Goal: Complete application form

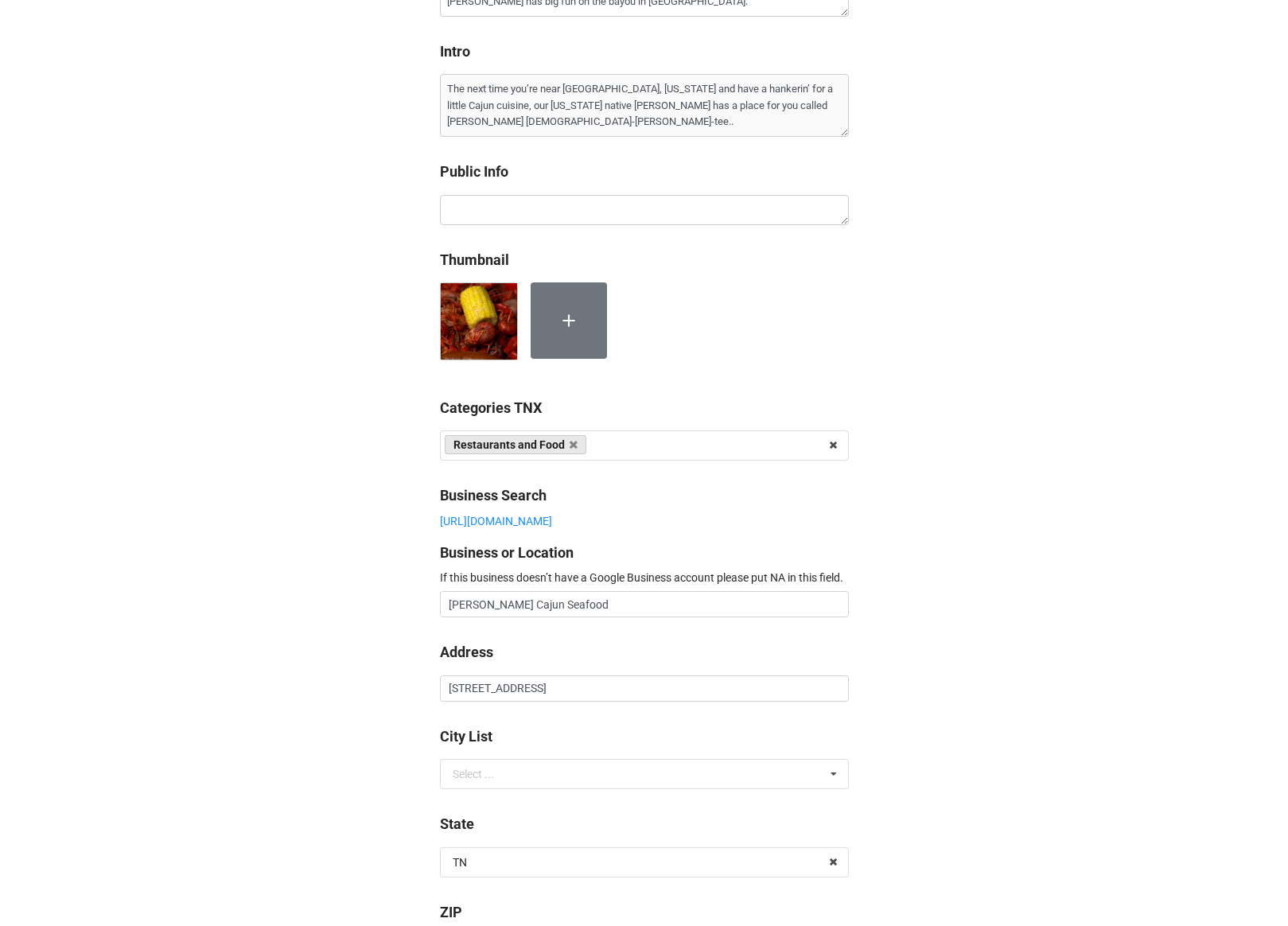
scroll to position [663, 0]
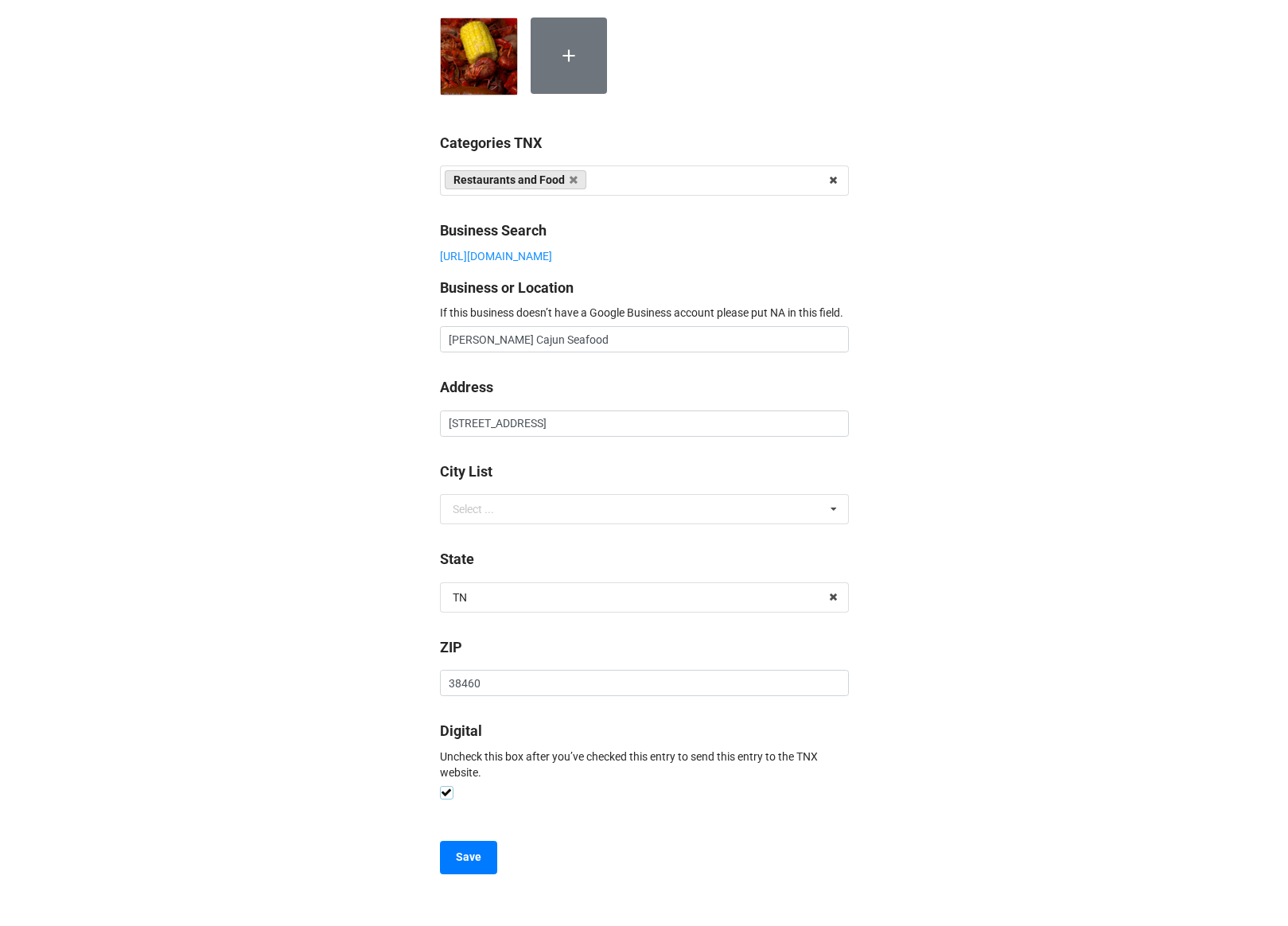
click at [442, 786] on label at bounding box center [446, 786] width 13 height 0
type textarea "x"
checkbox input "false"
click at [476, 865] on button "Save" at bounding box center [468, 857] width 57 height 33
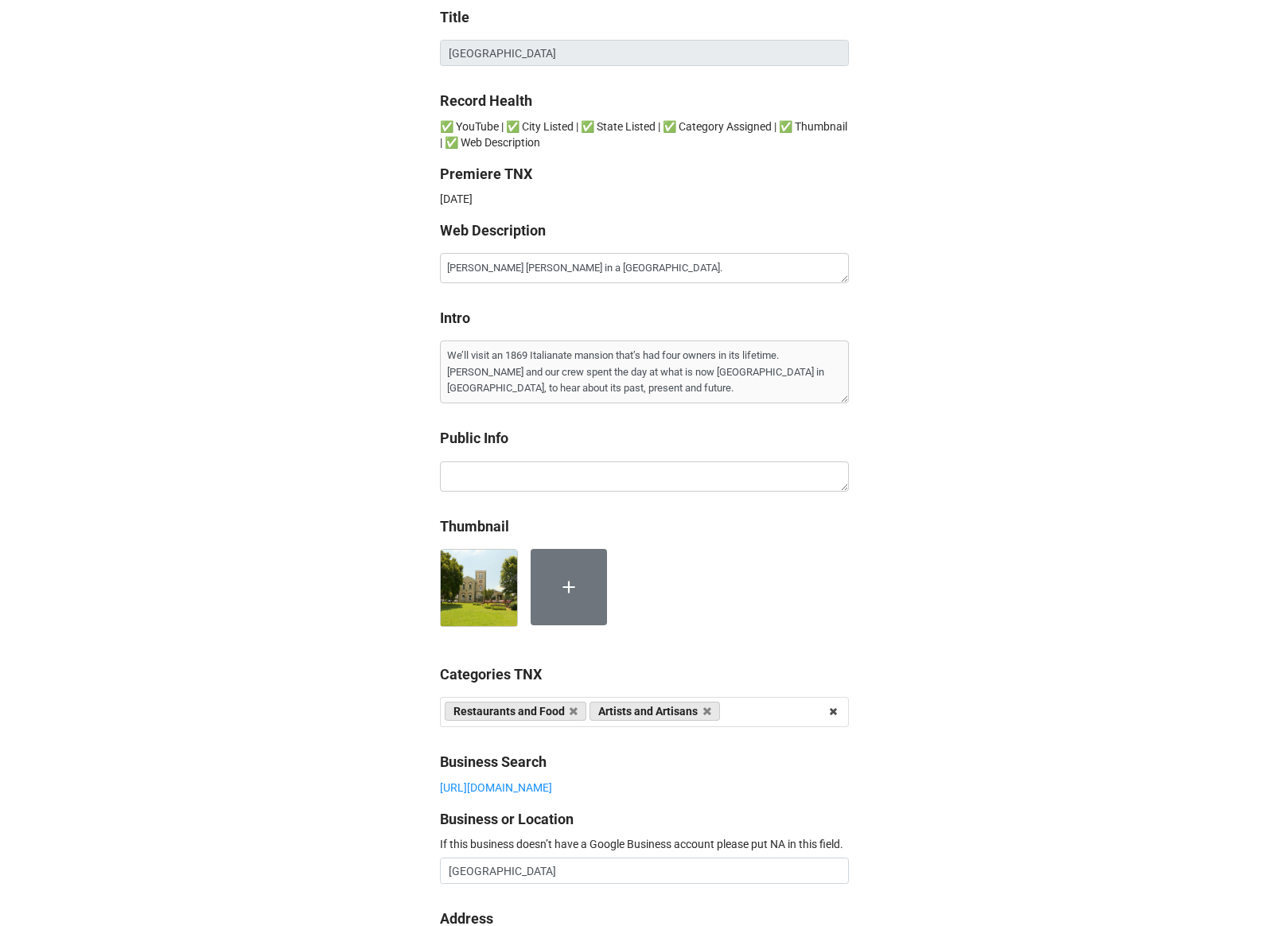
scroll to position [647, 0]
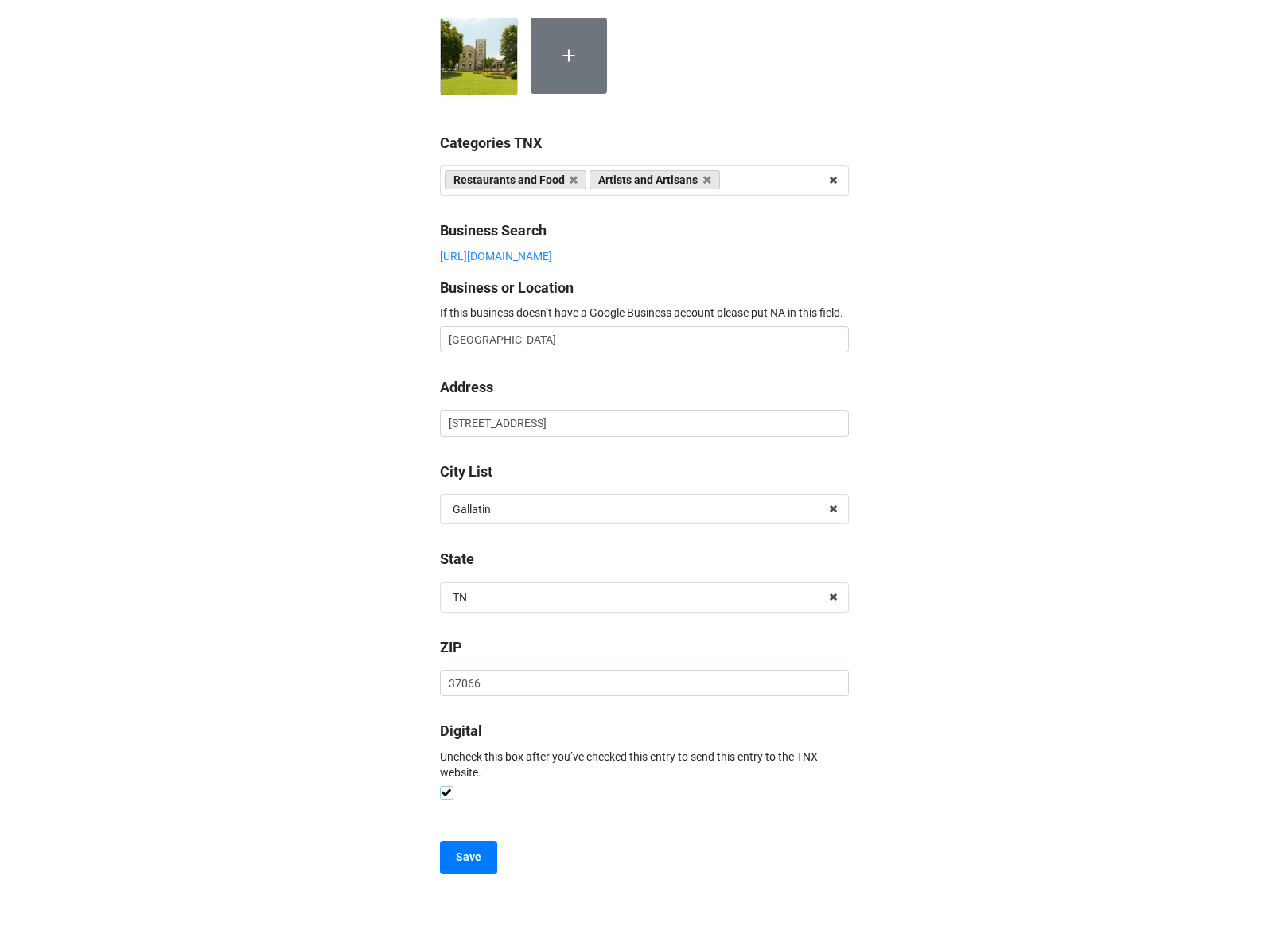
click at [442, 786] on label at bounding box center [446, 786] width 13 height 0
type textarea "x"
checkbox input "false"
click at [461, 866] on button "Save" at bounding box center [468, 857] width 57 height 33
